Goal: Use online tool/utility: Use online tool/utility

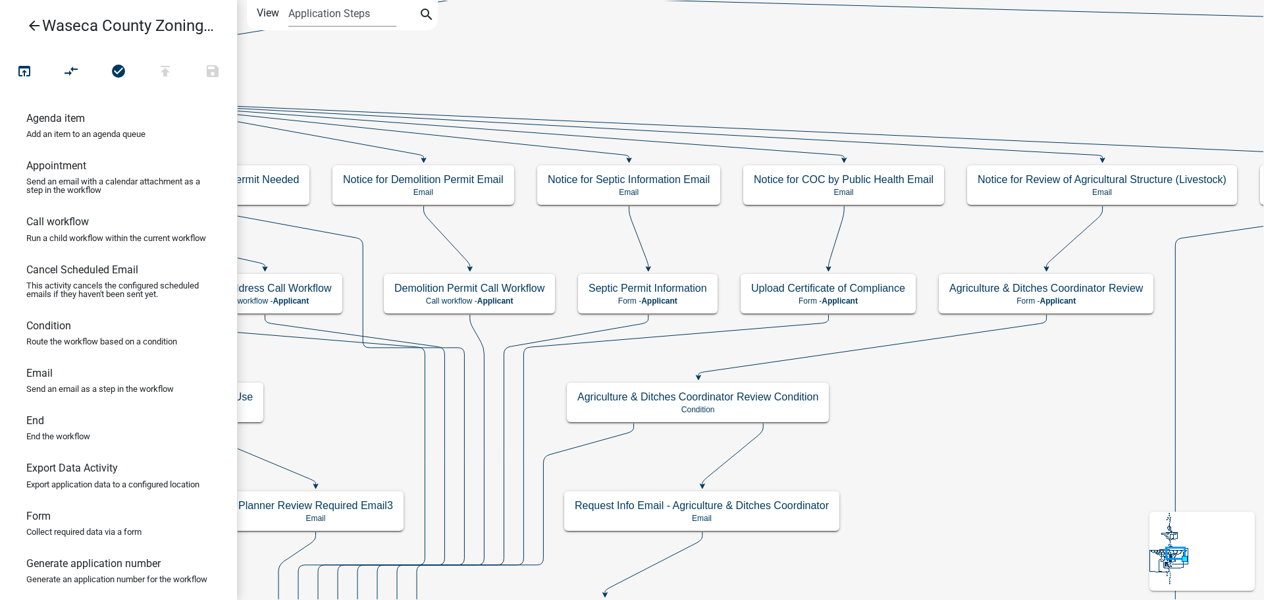
click at [423, 18] on icon "search" at bounding box center [427, 16] width 16 height 18
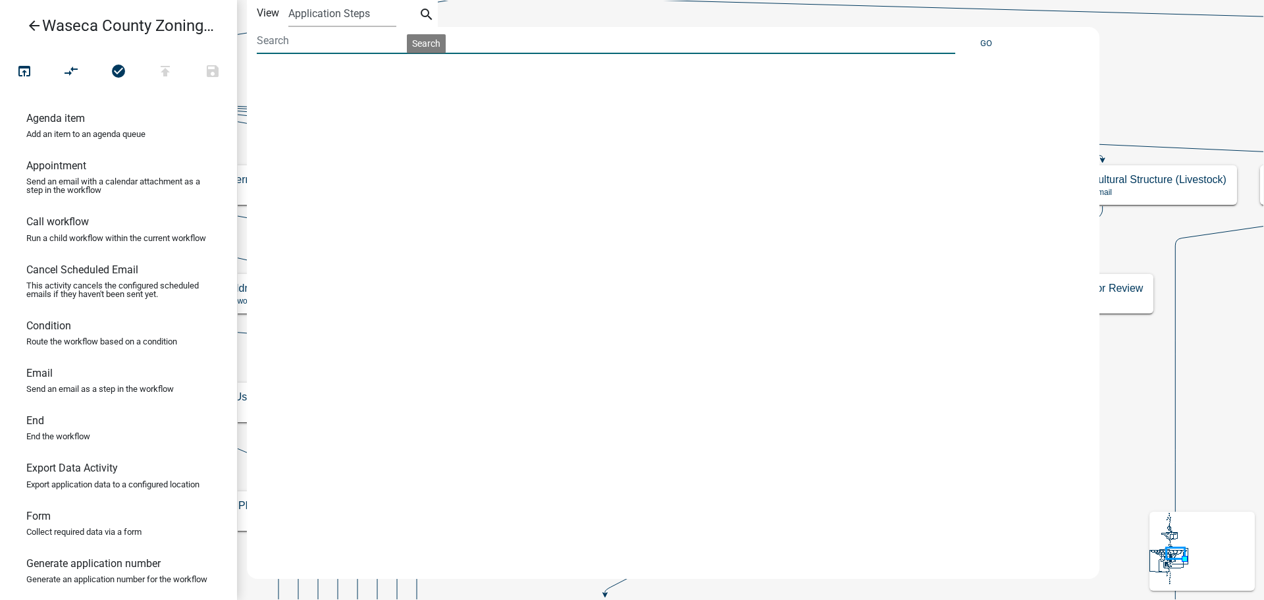
click at [336, 47] on input at bounding box center [606, 40] width 699 height 27
type input "zoning permit application"
click at [985, 43] on button "Go" at bounding box center [986, 43] width 22 height 22
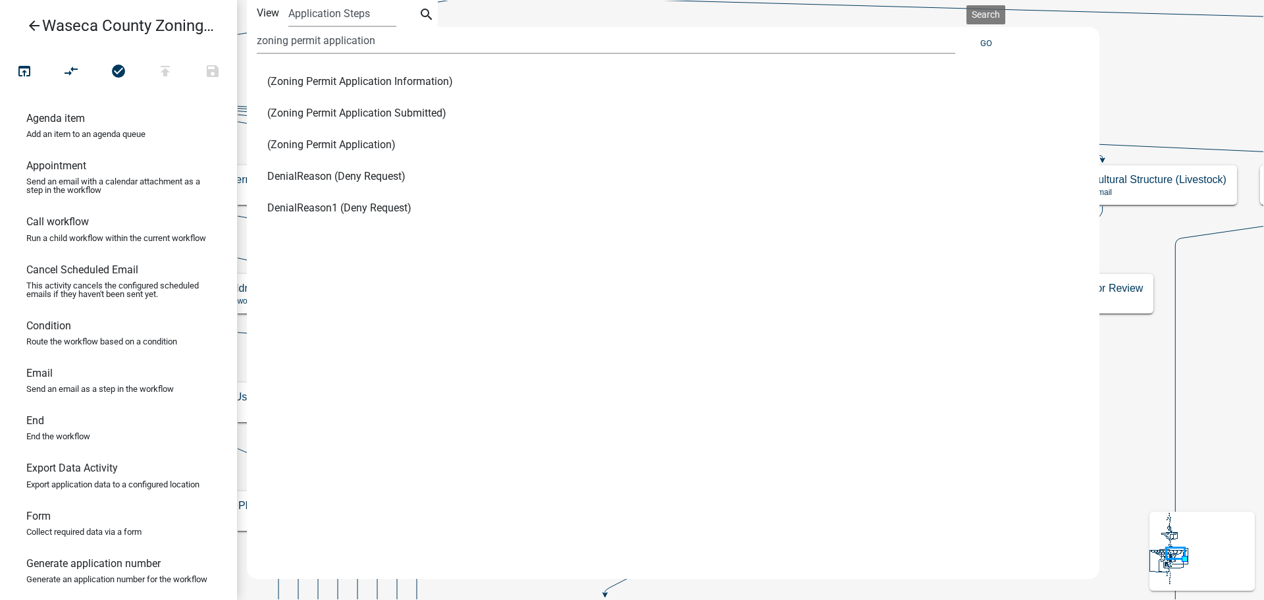
click at [419, 18] on icon "search" at bounding box center [427, 16] width 16 height 18
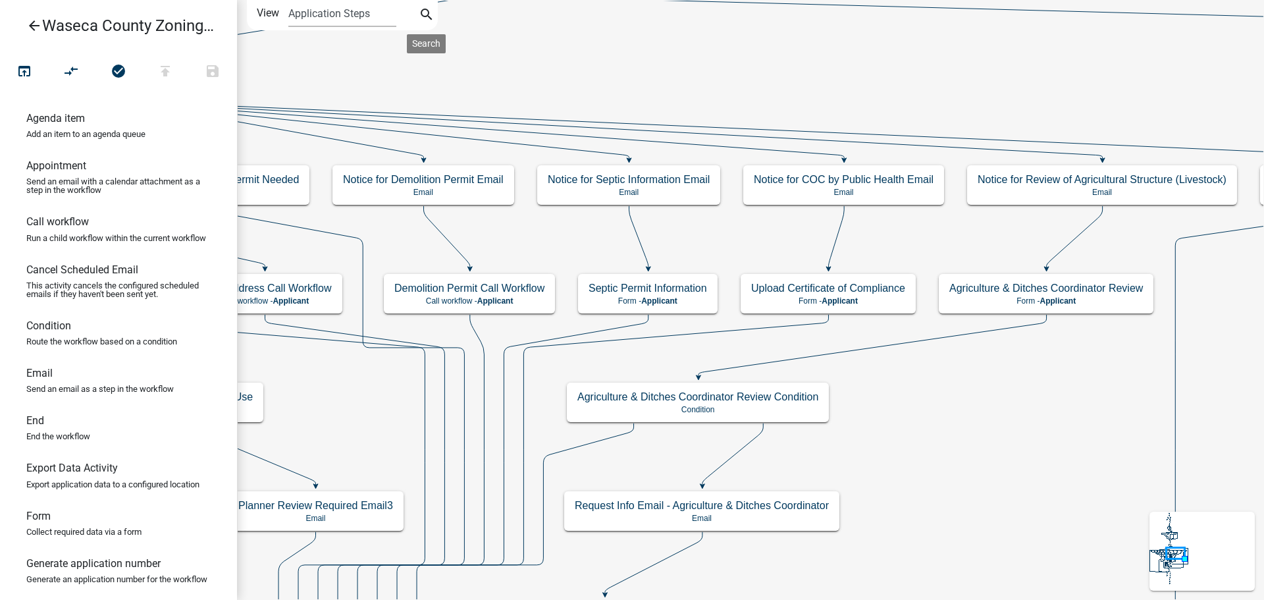
click at [423, 16] on icon "search" at bounding box center [427, 16] width 16 height 18
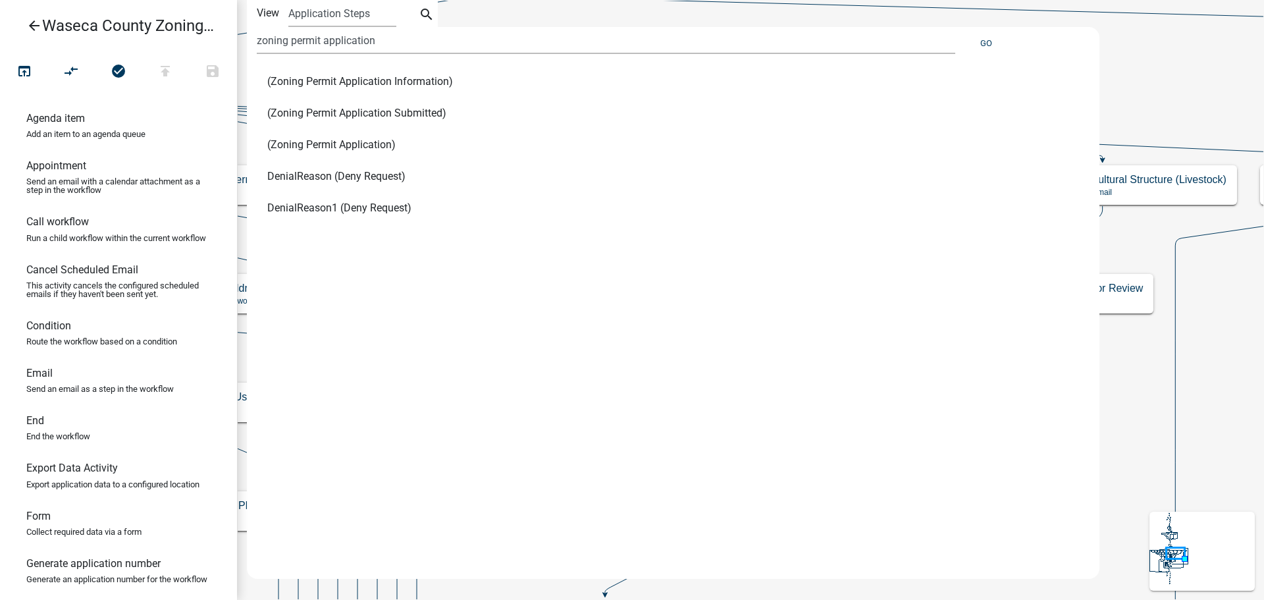
click at [361, 144] on span "(Zoning Permit Application)" at bounding box center [331, 145] width 128 height 11
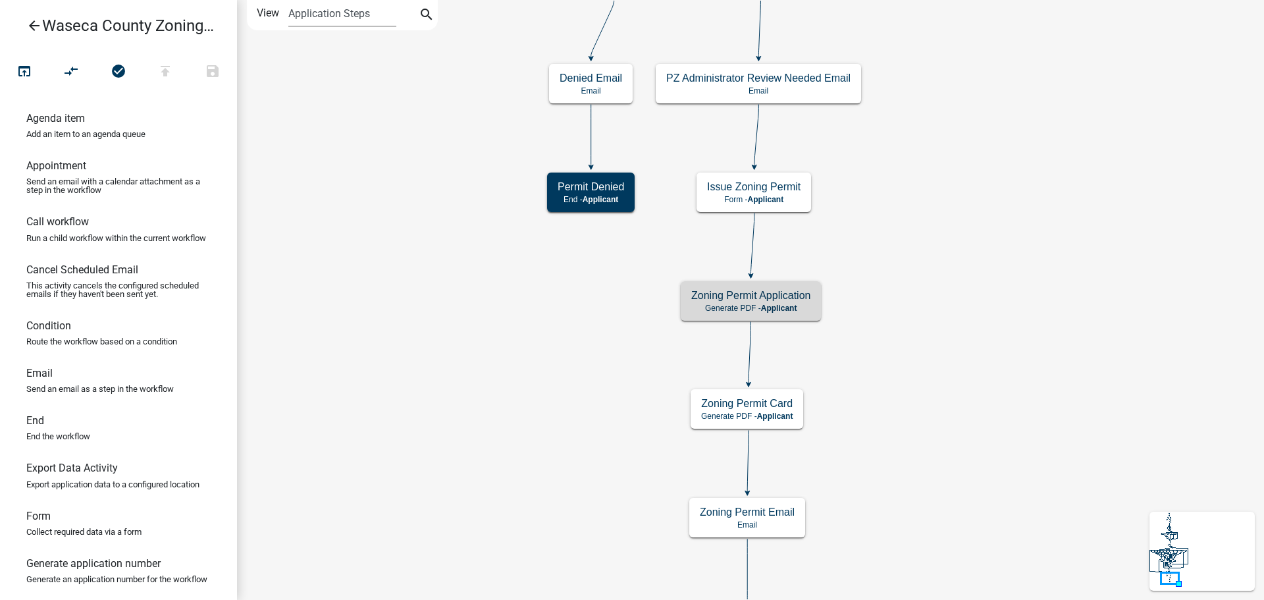
click at [988, 309] on icon "Start Start - Applicant Construction Request Form - Applicant Require User Requ…" at bounding box center [1013, 324] width 1550 height 647
click at [799, 309] on p "Generate PDF - Applicant" at bounding box center [750, 308] width 119 height 9
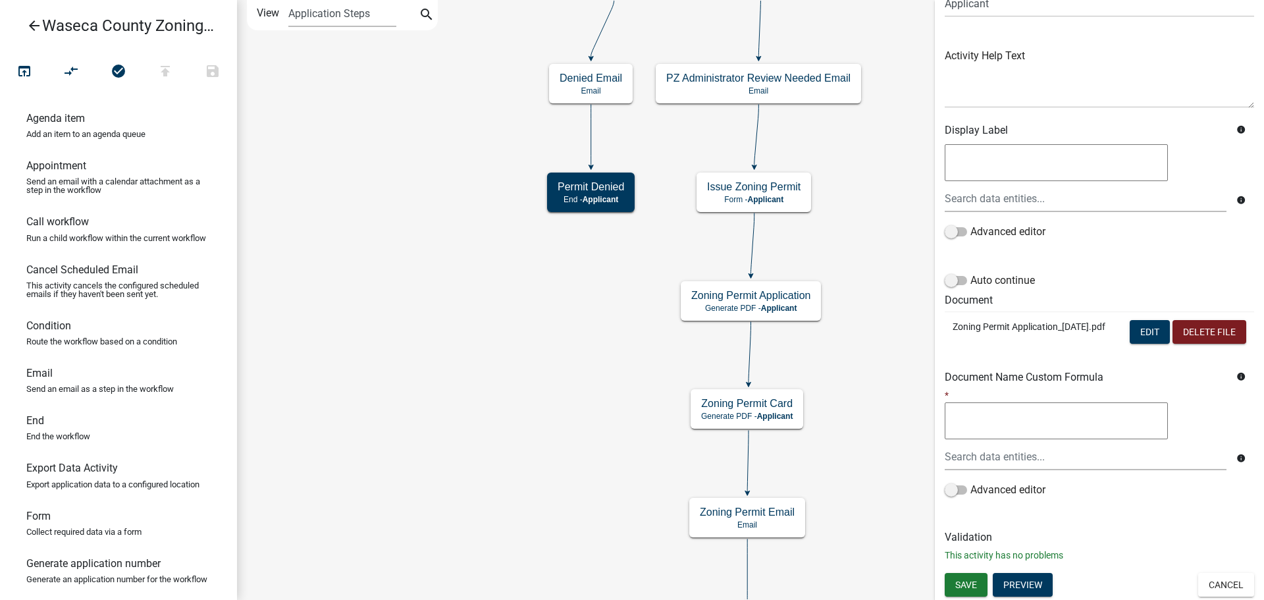
scroll to position [148, 0]
click at [1148, 320] on button "Edit" at bounding box center [1150, 332] width 40 height 24
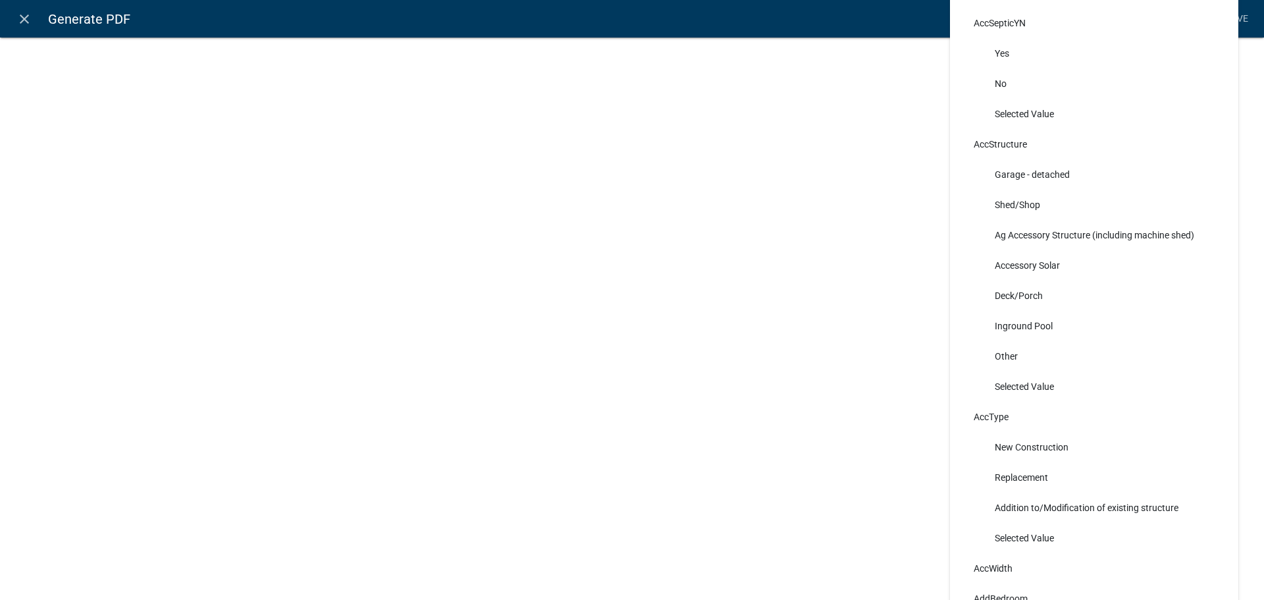
scroll to position [0, 0]
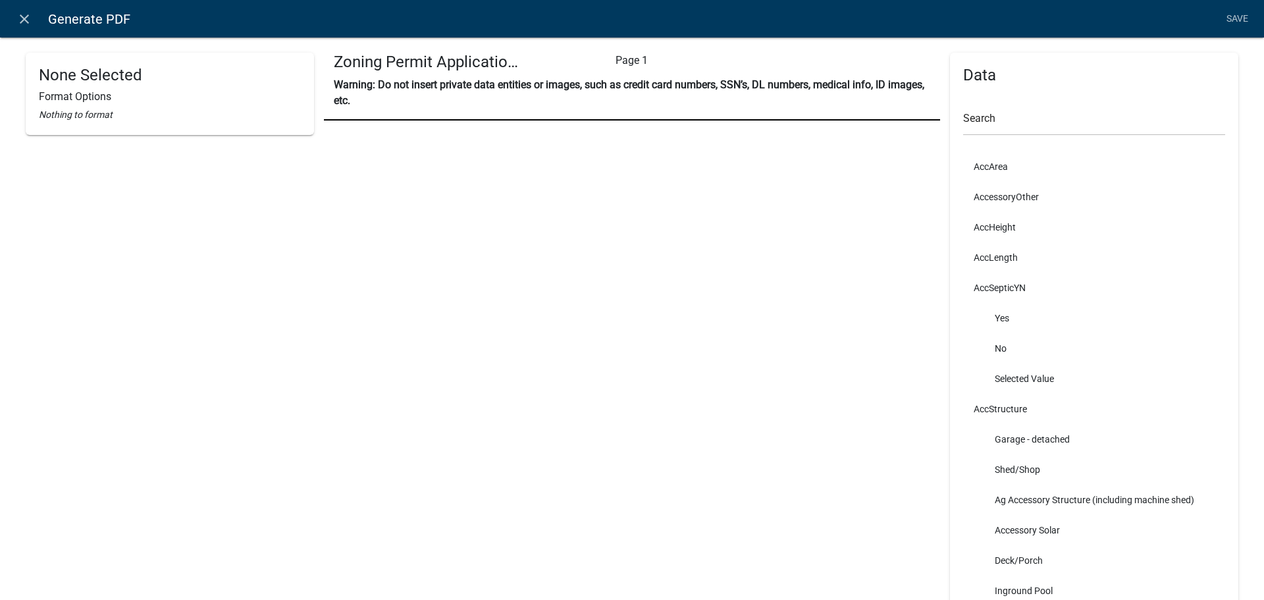
click at [784, 17] on nav "close Generate PDF Save" at bounding box center [632, 19] width 1264 height 38
click at [22, 17] on icon "close" at bounding box center [24, 19] width 16 height 16
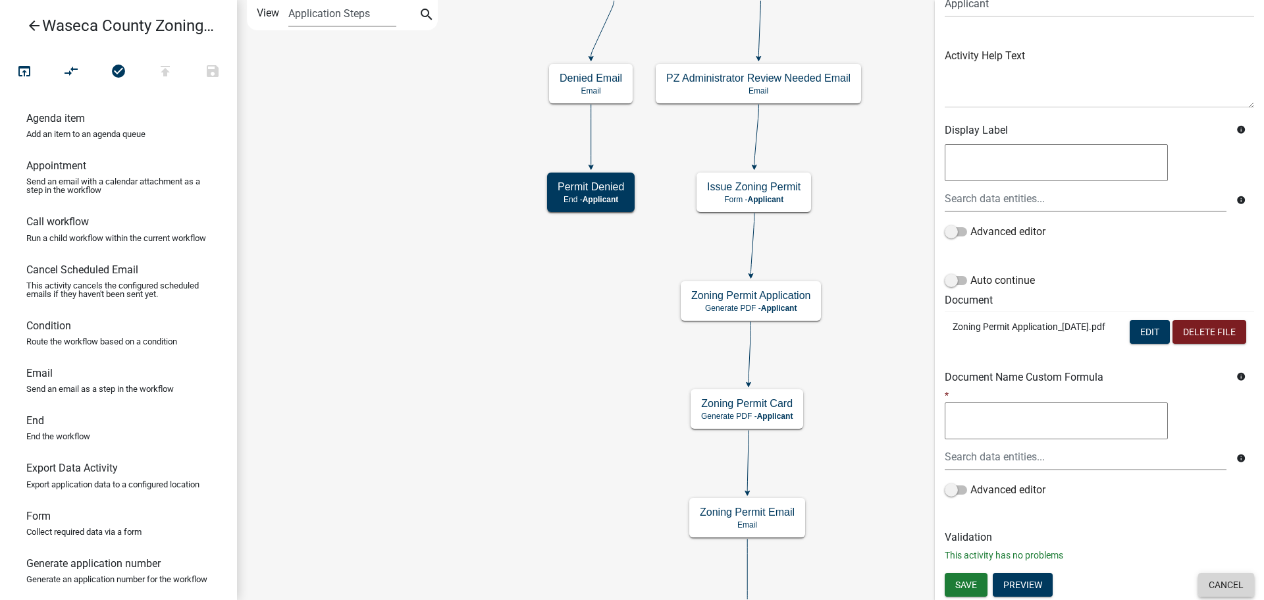
click at [1223, 588] on button "Cancel" at bounding box center [1226, 585] width 56 height 24
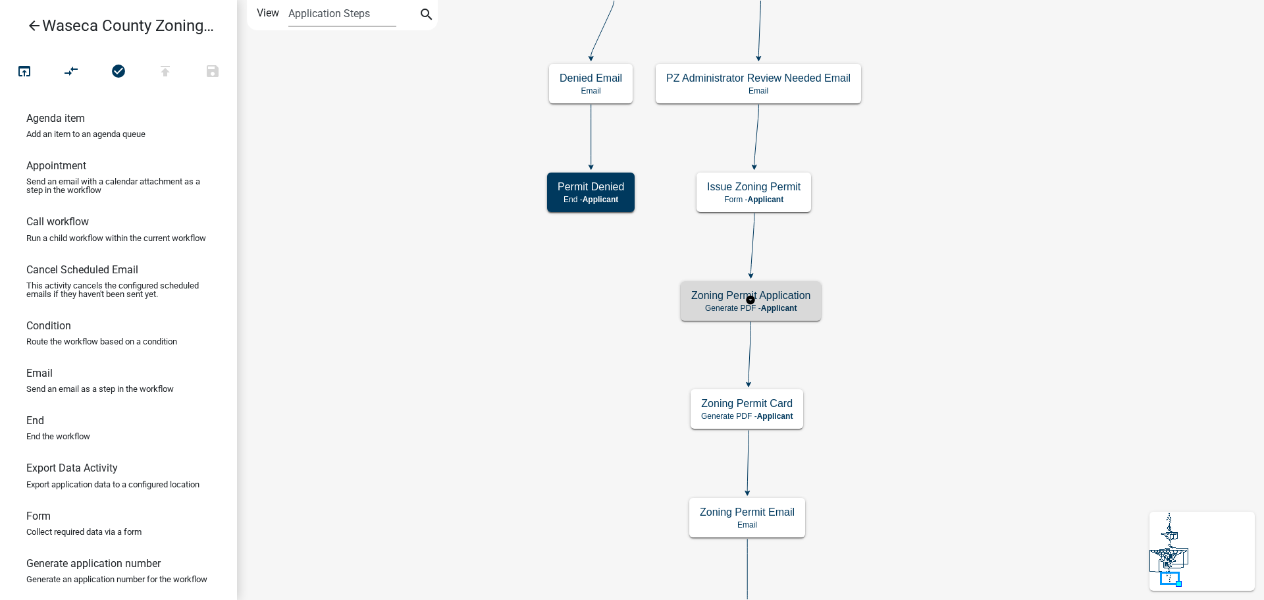
click at [813, 304] on div "Zoning Permit Application Generate PDF - Applicant" at bounding box center [751, 301] width 140 height 40
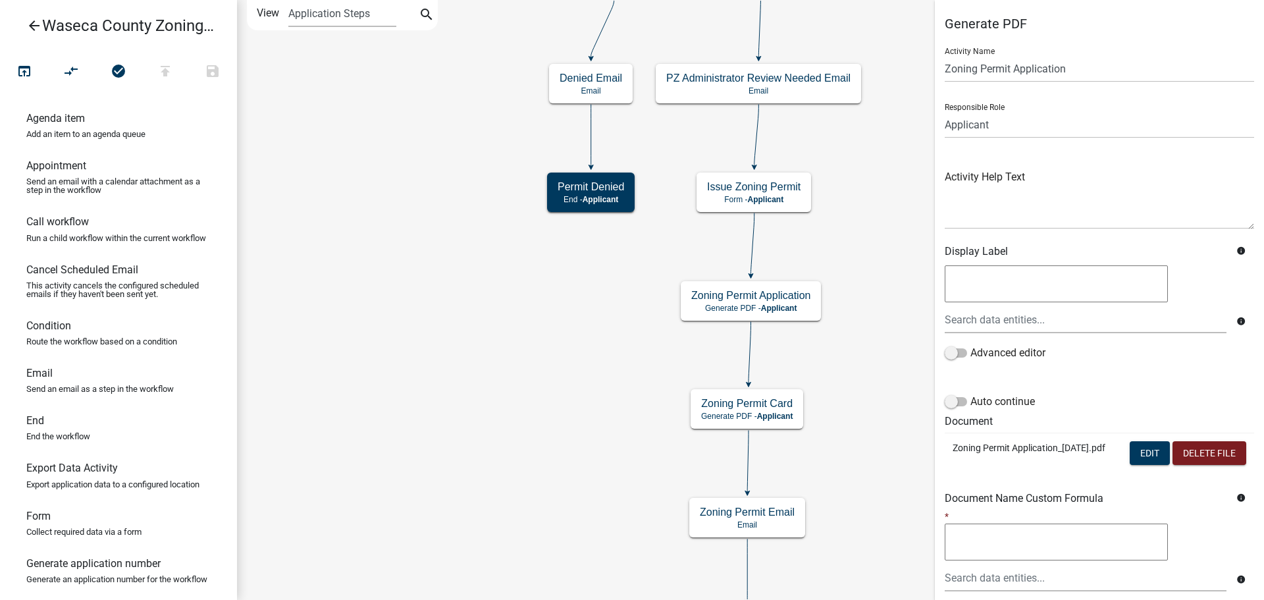
click at [452, 431] on icon "Start Start - Applicant Construction Request Form - Applicant Require User Requ…" at bounding box center [1013, 324] width 1550 height 647
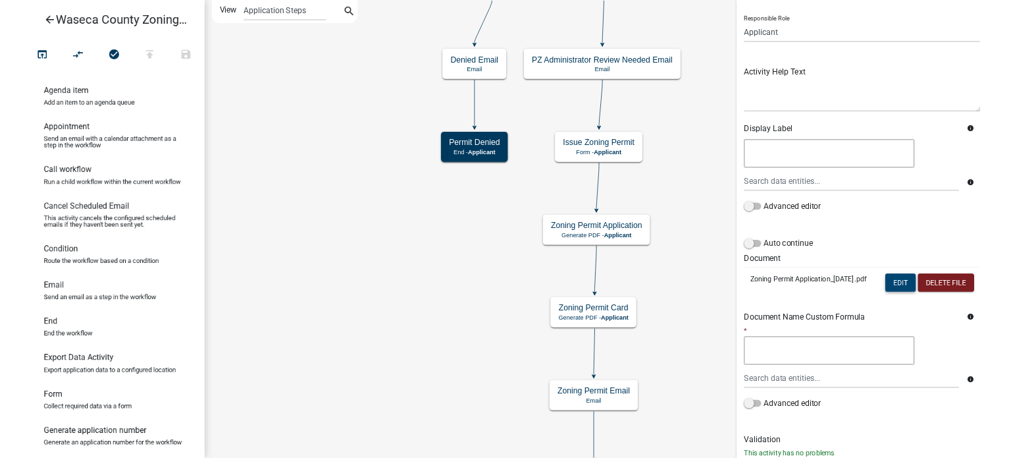
scroll to position [148, 0]
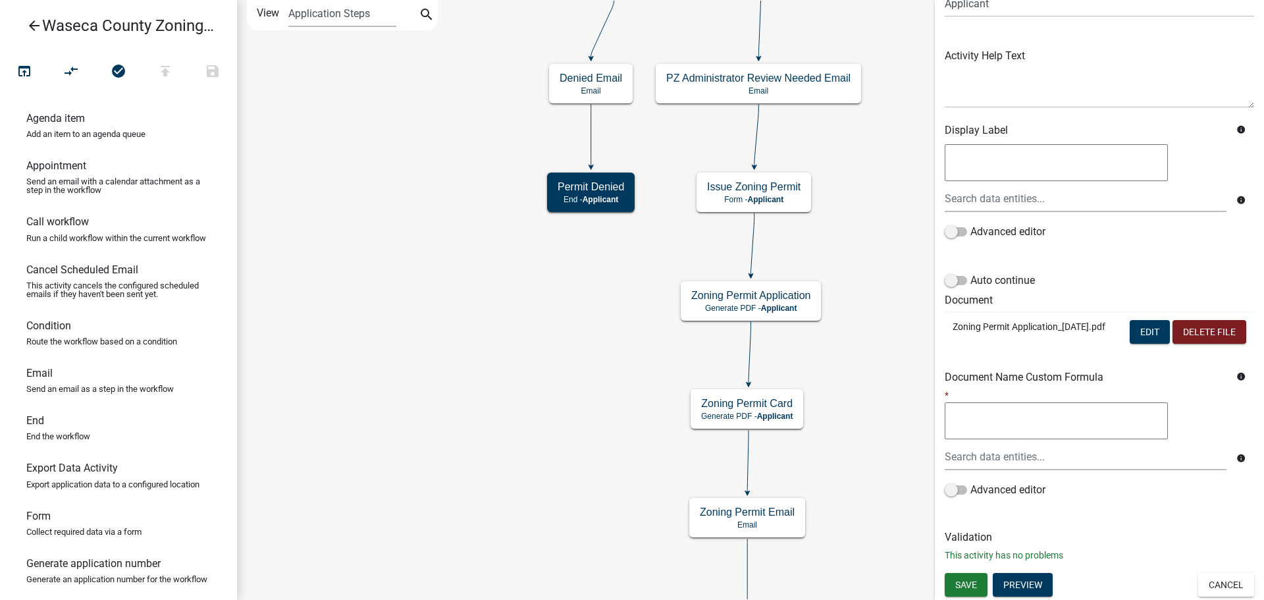
click at [548, 412] on icon "Start Start - Applicant Construction Request Form - Applicant Require User Requ…" at bounding box center [1013, 324] width 1550 height 647
click at [508, 442] on icon "Start Start - Applicant Construction Request Form - Applicant Require User Requ…" at bounding box center [1013, 324] width 1550 height 647
click at [483, 426] on icon "Start Start - Applicant Construction Request Form - Applicant Require User Requ…" at bounding box center [1013, 324] width 1550 height 647
click at [553, 412] on icon "Start Start - Applicant Construction Request Form - Applicant Require User Requ…" at bounding box center [1013, 324] width 1550 height 647
click at [487, 402] on icon "Start Start - Applicant Construction Request Form - Applicant Require User Requ…" at bounding box center [1013, 324] width 1550 height 647
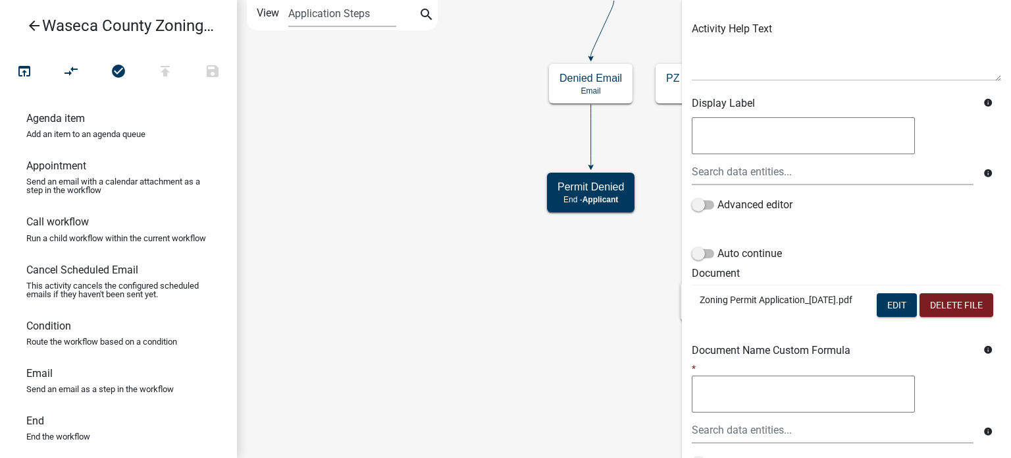
scroll to position [147, 0]
click at [430, 344] on icon "Start Start - Applicant Construction Request Form - Applicant Require User Requ…" at bounding box center [1013, 324] width 1550 height 647
